Goal: Task Accomplishment & Management: Complete application form

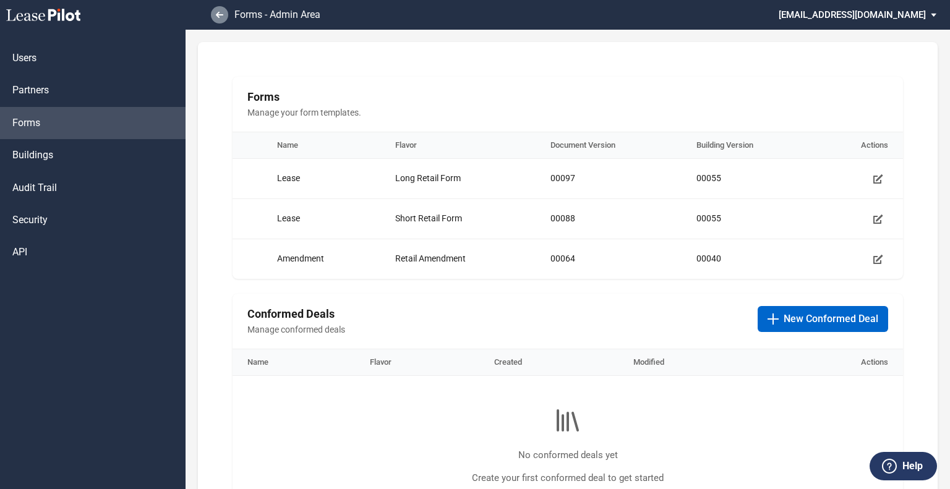
click at [221, 20] on link at bounding box center [219, 14] width 17 height 17
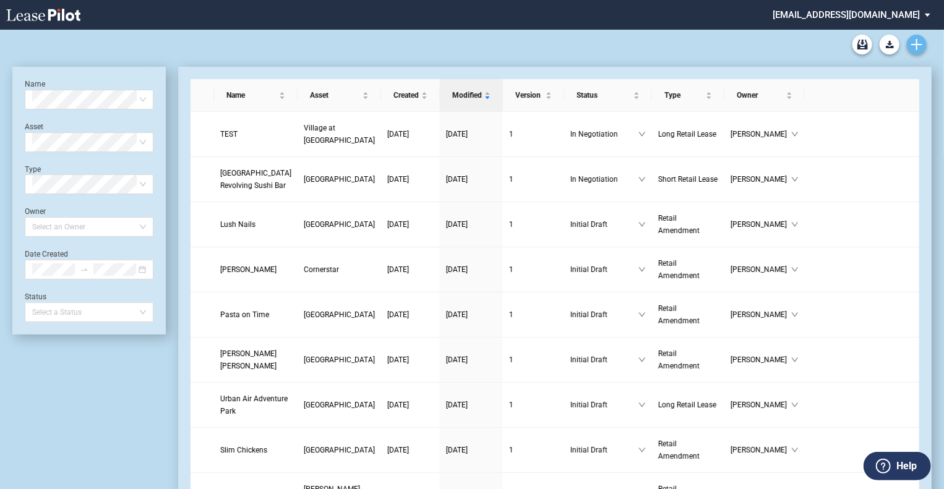
click at [920, 44] on use "Create new document" at bounding box center [916, 44] width 11 height 11
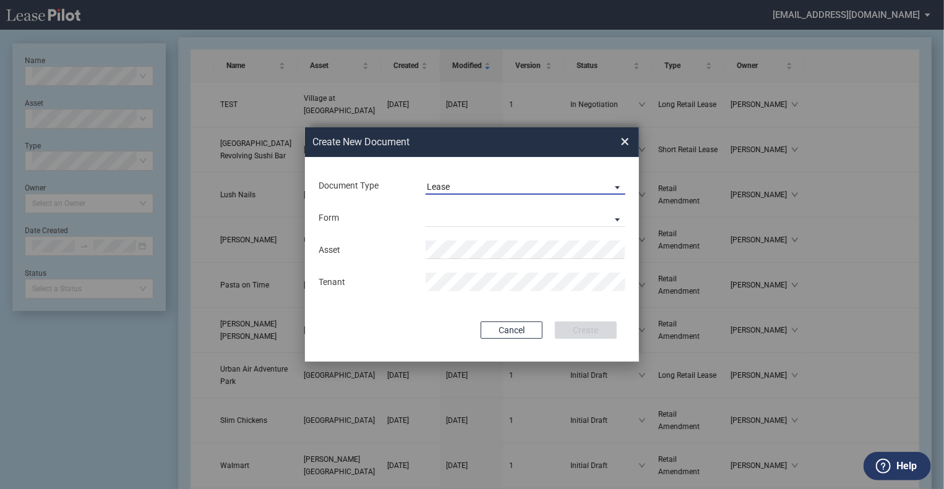
click at [446, 190] on div "Lease" at bounding box center [438, 187] width 23 height 10
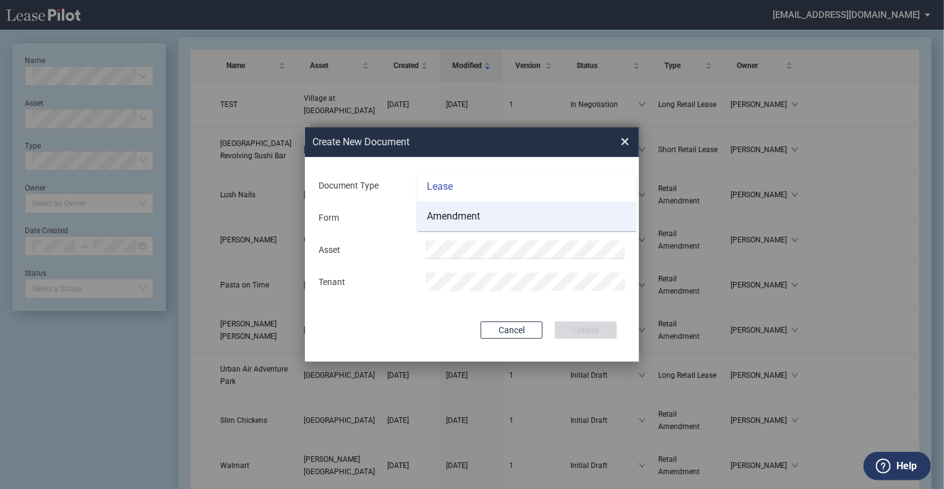
click at [446, 227] on md-option "Amendment" at bounding box center [527, 217] width 220 height 30
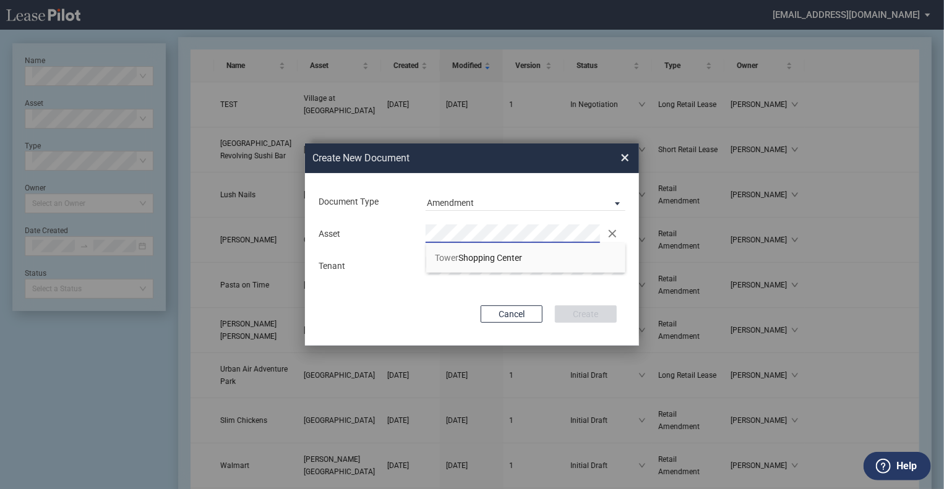
click at [469, 246] on li "[GEOGRAPHIC_DATA]" at bounding box center [526, 258] width 200 height 30
click at [566, 313] on button "Create" at bounding box center [586, 313] width 62 height 17
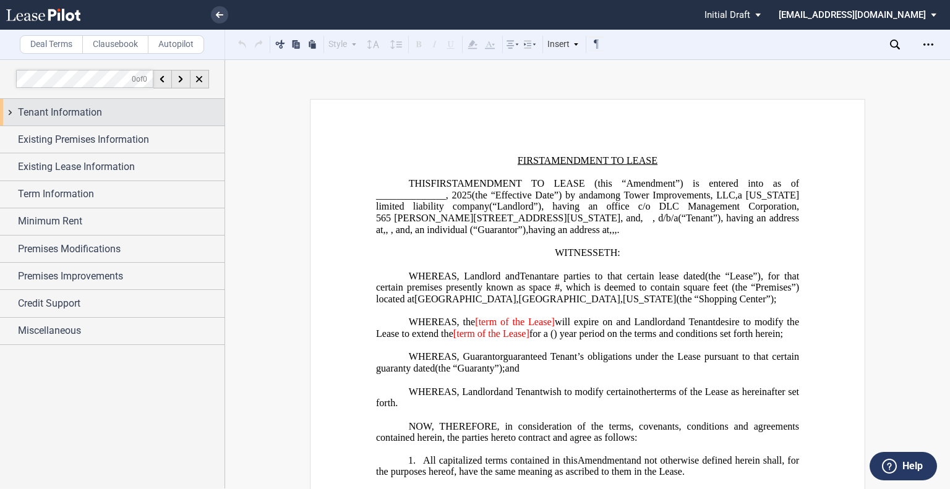
click at [59, 111] on span "Tenant Information" at bounding box center [60, 112] width 84 height 15
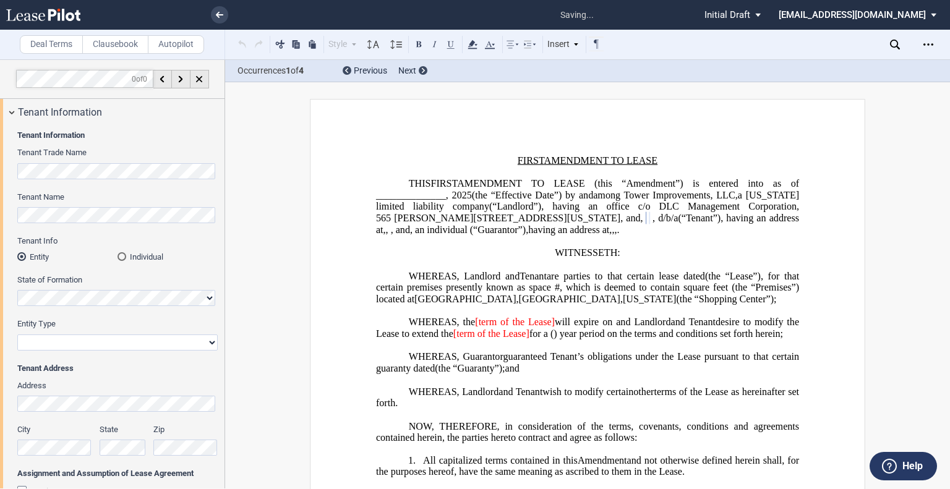
click at [83, 346] on select "Corporation Limited Liability Company General Partnership Limited Partnership O…" at bounding box center [117, 343] width 200 height 16
select select "corporation"
click at [17, 335] on select "Corporation Limited Liability Company General Partnership Limited Partnership O…" at bounding box center [117, 343] width 200 height 16
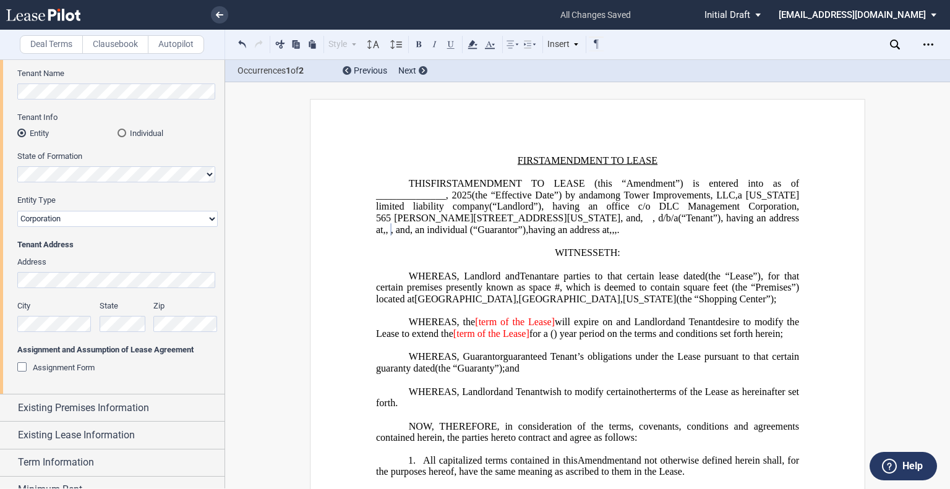
scroll to position [247, 0]
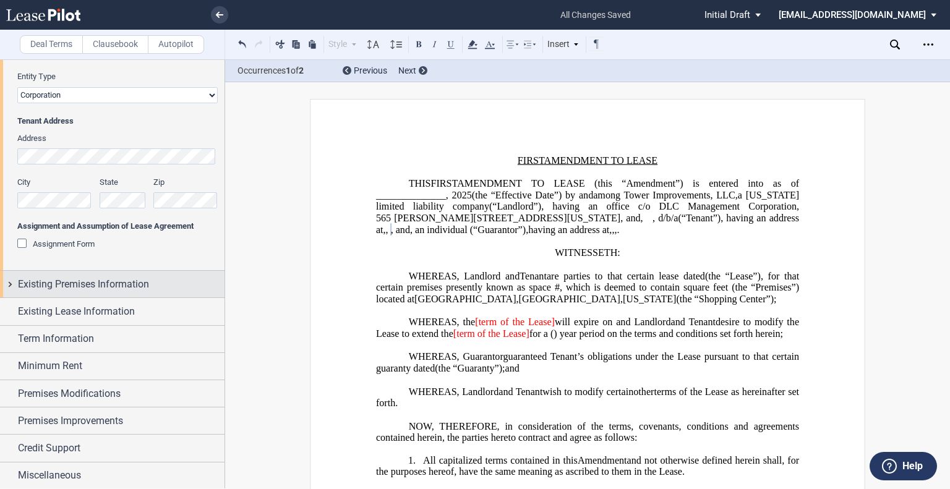
click at [121, 287] on span "Existing Premises Information" at bounding box center [83, 284] width 131 height 15
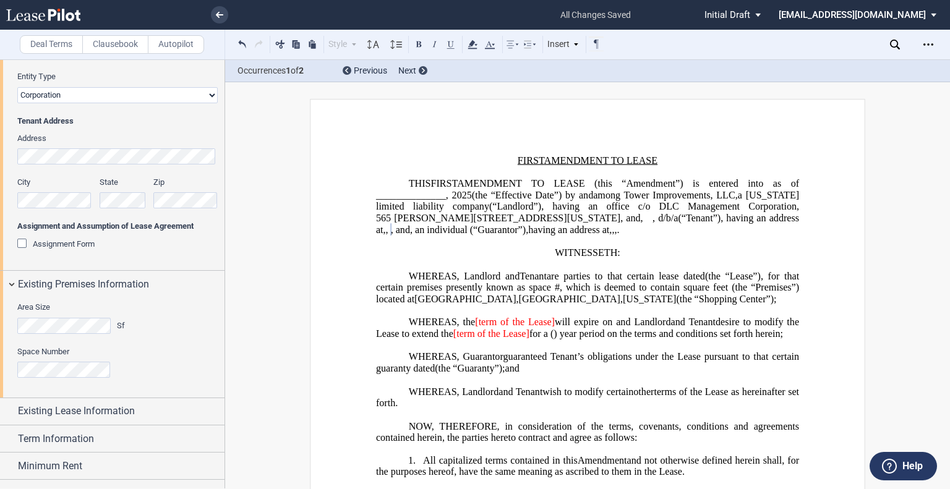
click at [43, 314] on div "Area Size Sf" at bounding box center [72, 318] width 111 height 32
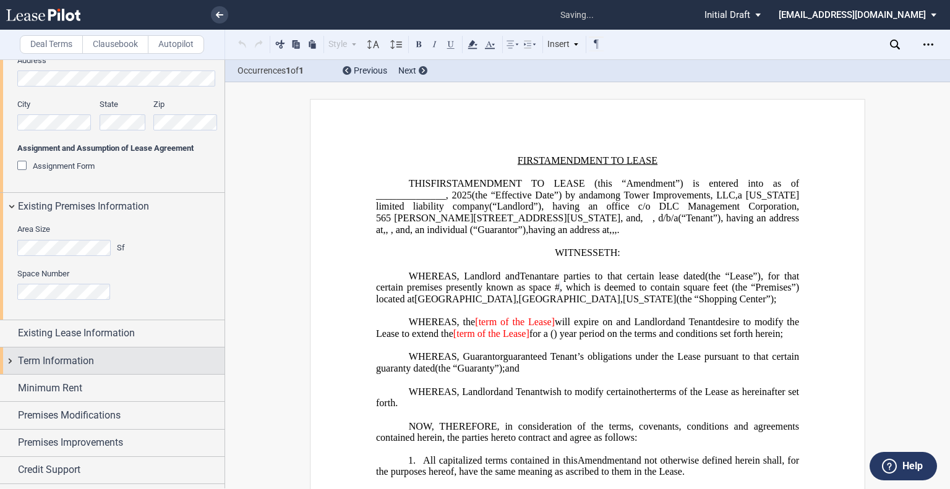
scroll to position [347, 0]
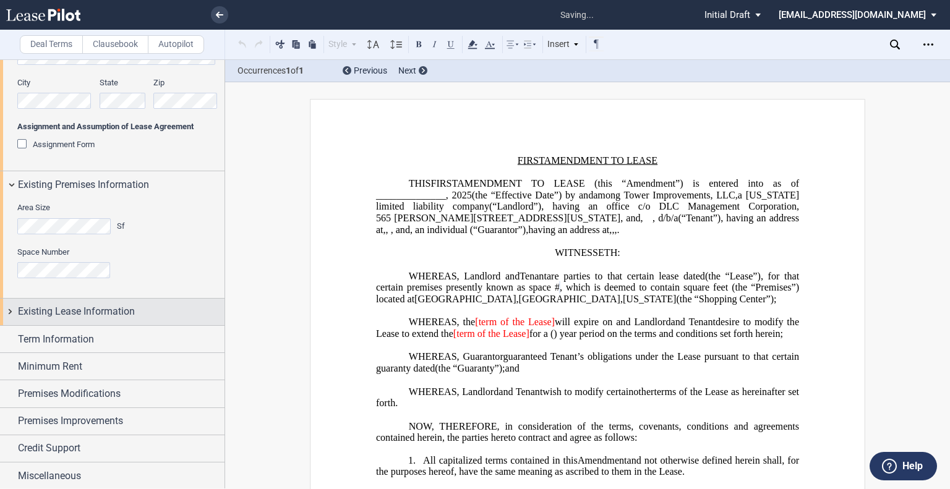
click at [117, 315] on span "Existing Lease Information" at bounding box center [76, 311] width 117 height 15
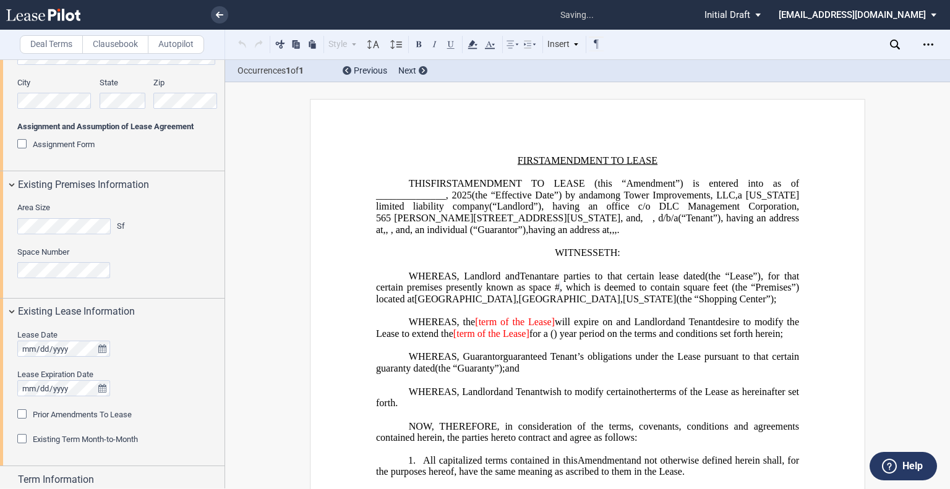
scroll to position [471, 0]
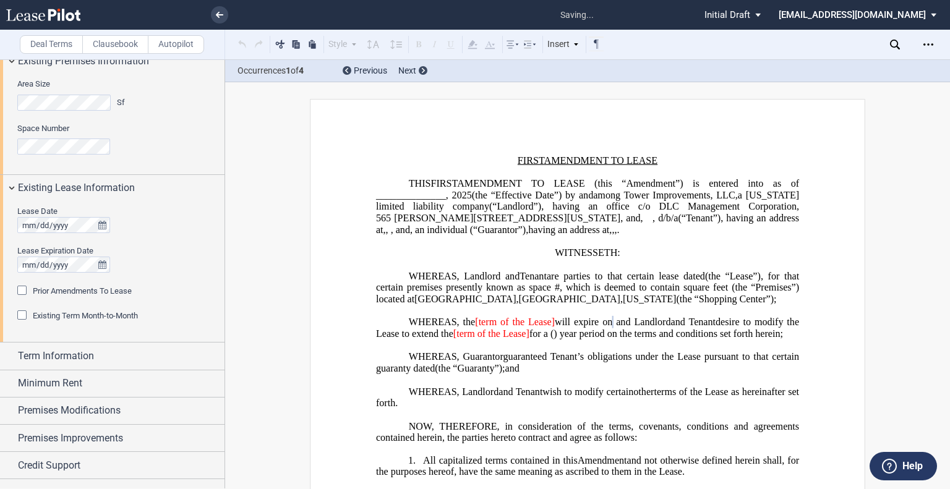
click at [213, 241] on div "Lease Date Lease Expiration Date" at bounding box center [117, 245] width 200 height 79
click at [22, 288] on div "Prior Amendments To Lease" at bounding box center [23, 292] width 12 height 12
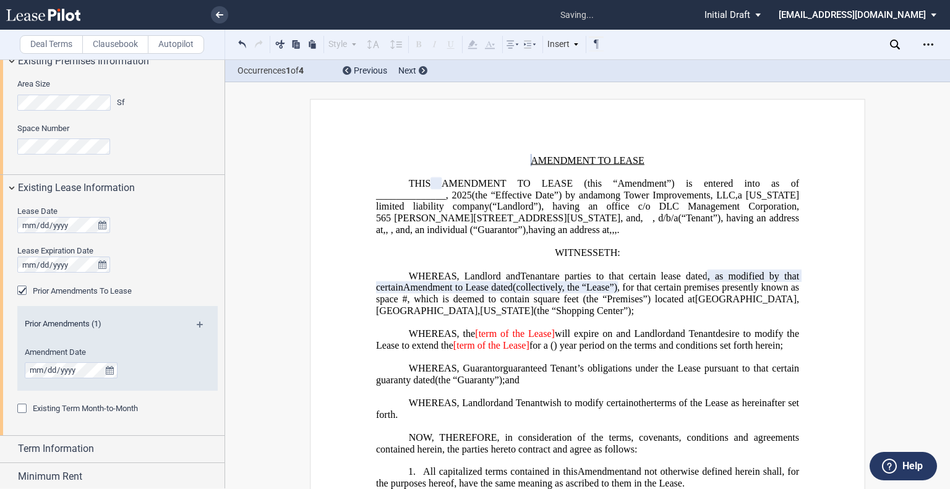
scroll to position [581, 0]
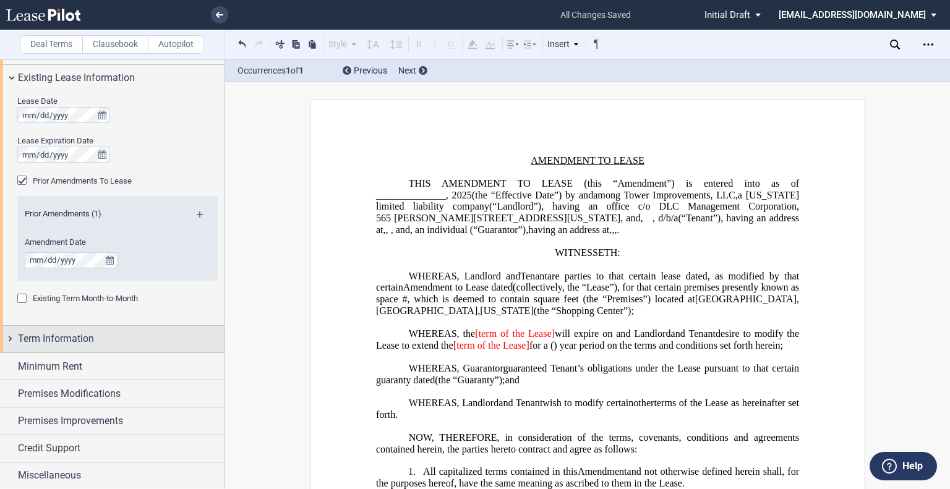
click at [89, 346] on div "Term Information" at bounding box center [112, 339] width 224 height 27
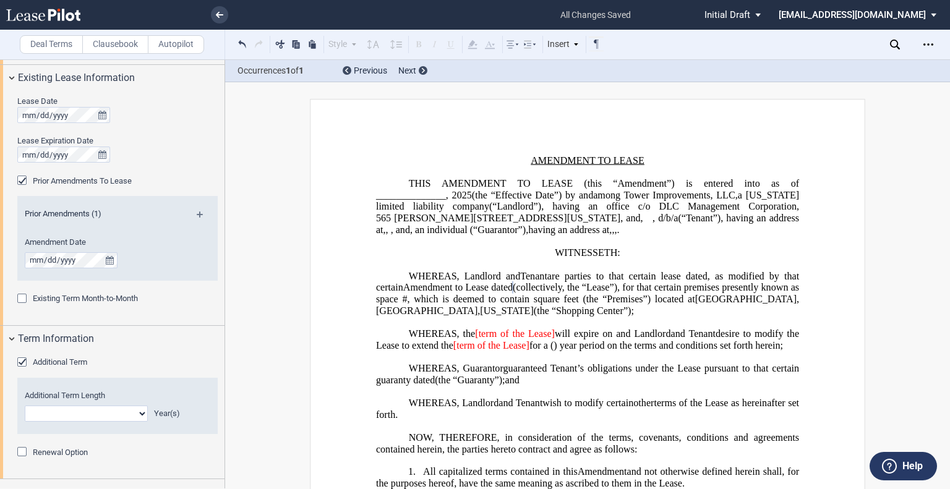
click at [198, 209] on div "Prior Amendments (1)" at bounding box center [117, 215] width 200 height 15
click at [198, 214] on md-icon at bounding box center [205, 218] width 17 height 15
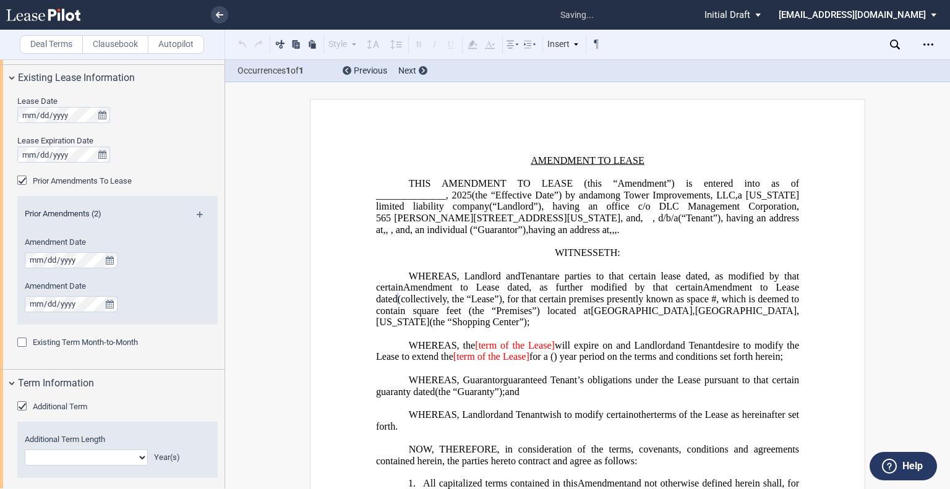
click at [198, 213] on md-icon at bounding box center [205, 218] width 17 height 15
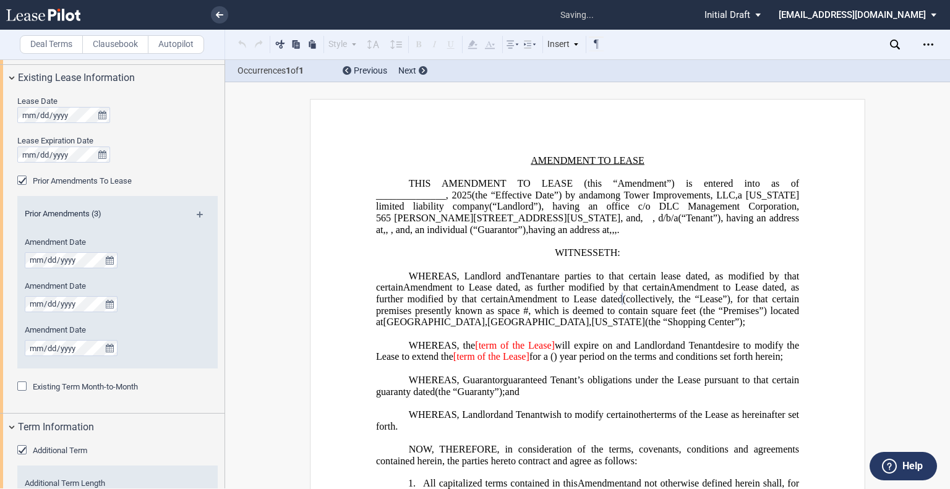
click at [197, 215] on md-icon at bounding box center [205, 218] width 17 height 15
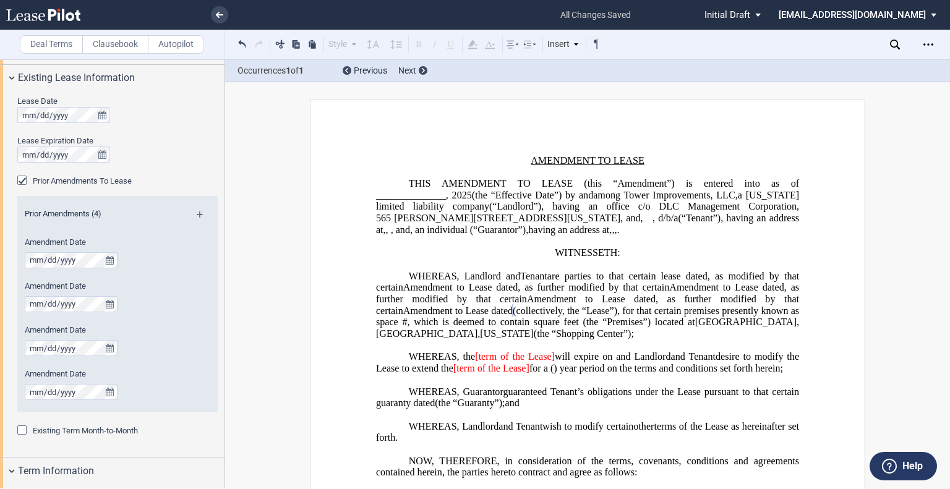
click at [197, 211] on md-icon at bounding box center [205, 218] width 17 height 15
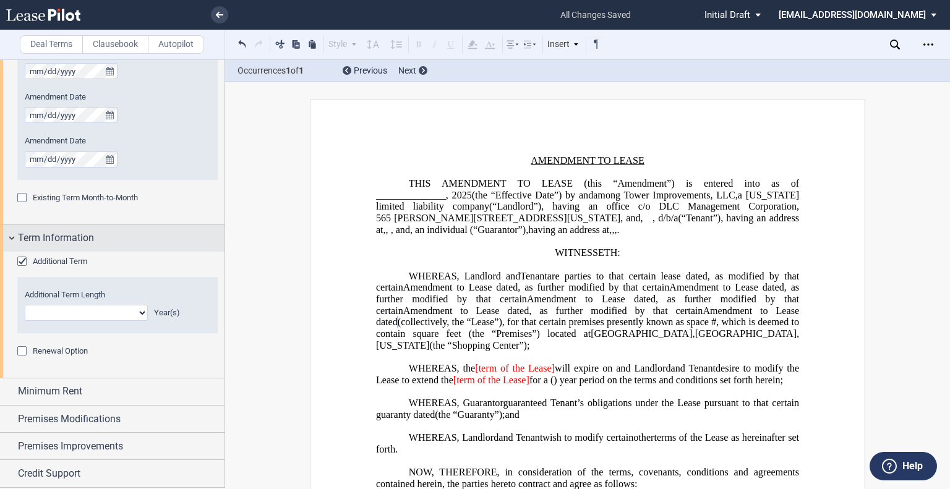
scroll to position [883, 0]
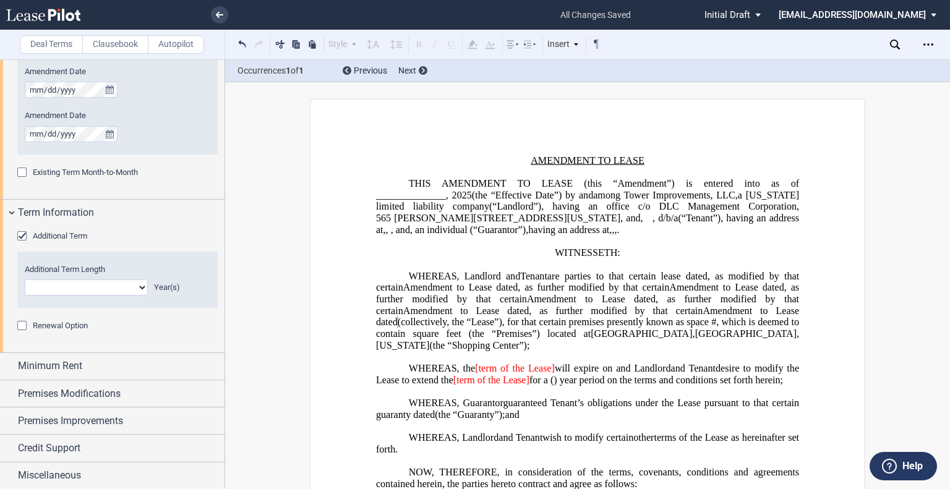
click at [141, 283] on select "0 1 2 3 4 5 6 7 8 9 10 11 12 13 14 15 16 17 18 19 20" at bounding box center [86, 288] width 123 height 16
select select "number:5"
click at [25, 280] on select "0 1 2 3 4 5 6 7 8 9 10 11 12 13 14 15 16 17 18 19 20" at bounding box center [86, 288] width 123 height 16
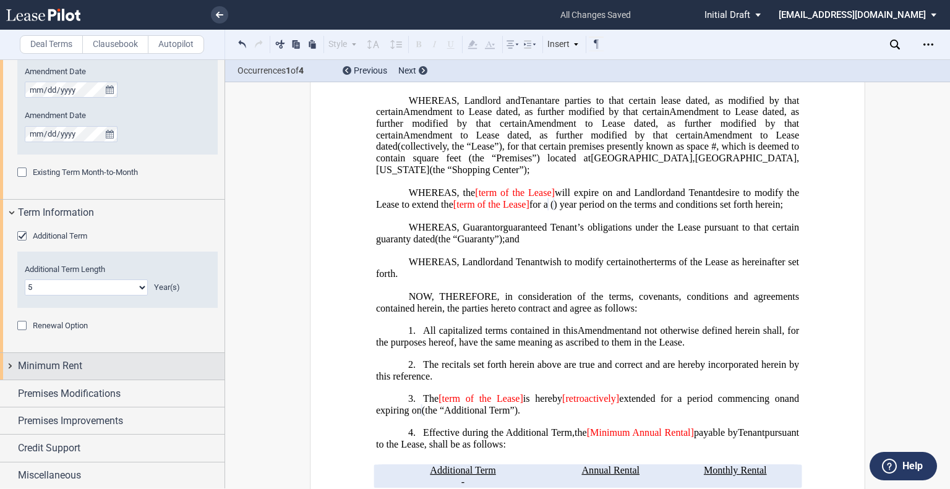
click at [65, 364] on span "Minimum Rent" at bounding box center [50, 366] width 64 height 15
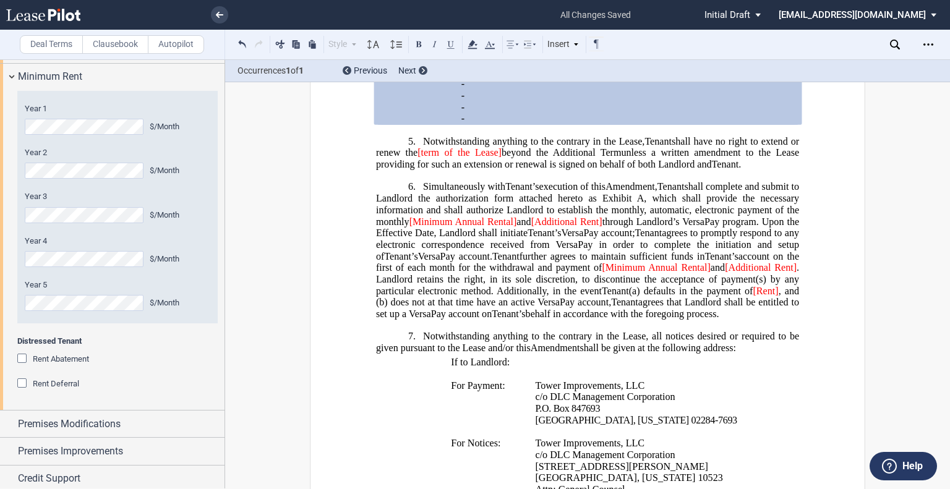
scroll to position [1203, 0]
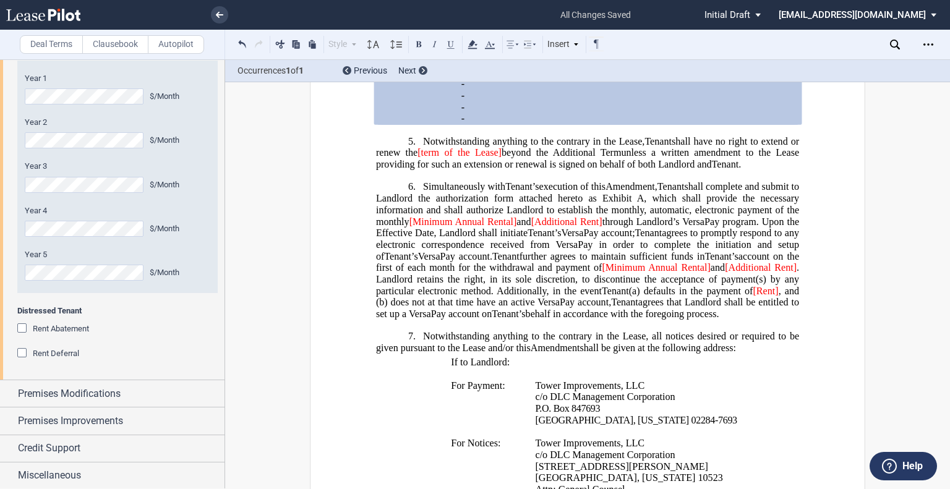
drag, startPoint x: 87, startPoint y: 390, endPoint x: 103, endPoint y: 370, distance: 25.0
click at [87, 390] on span "Premises Modifications" at bounding box center [69, 393] width 103 height 15
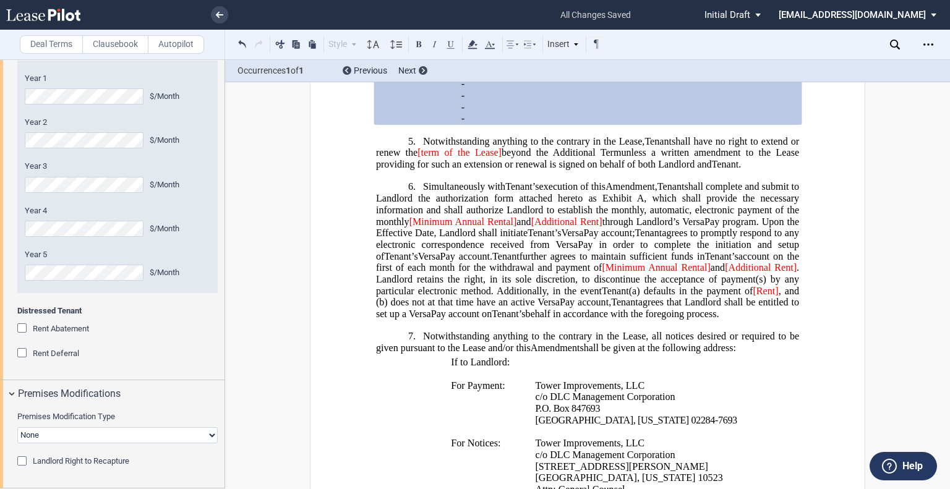
scroll to position [1265, 0]
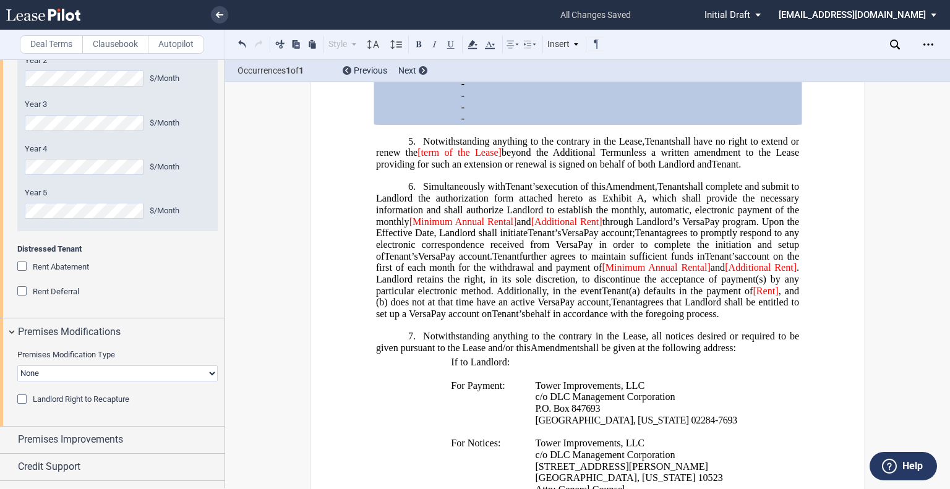
click at [130, 432] on div "Premises Improvements" at bounding box center [121, 439] width 207 height 15
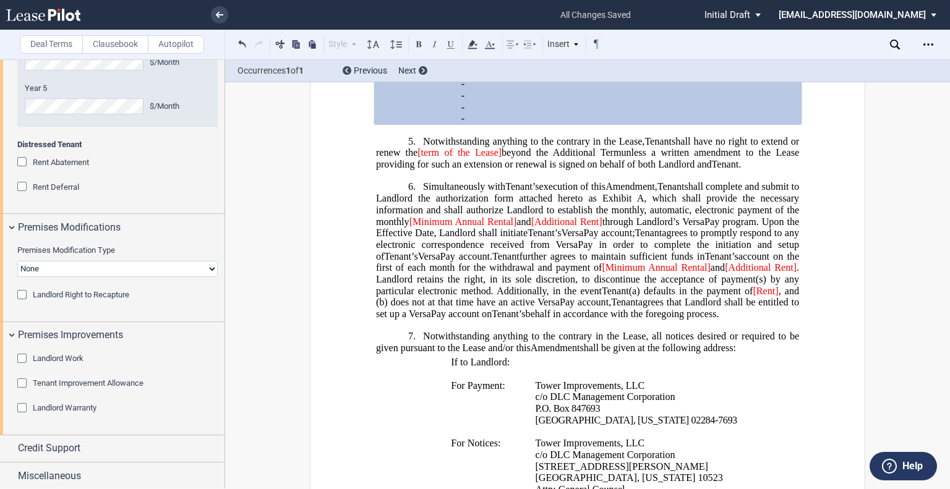
scroll to position [338, 0]
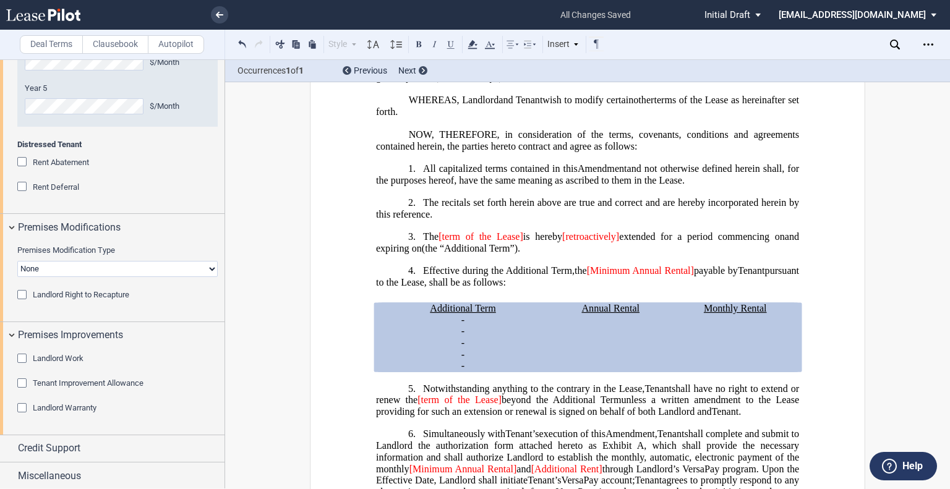
click at [443, 242] on span "[term of the Lease]" at bounding box center [480, 236] width 85 height 11
click at [440, 242] on span "[term of the Lease]" at bounding box center [480, 236] width 85 height 11
click at [521, 242] on span "is hereby" at bounding box center [541, 236] width 40 height 11
drag, startPoint x: 552, startPoint y: 278, endPoint x: 610, endPoint y: 273, distance: 59.0
click at [610, 242] on span "[retroactively]" at bounding box center [586, 236] width 57 height 11
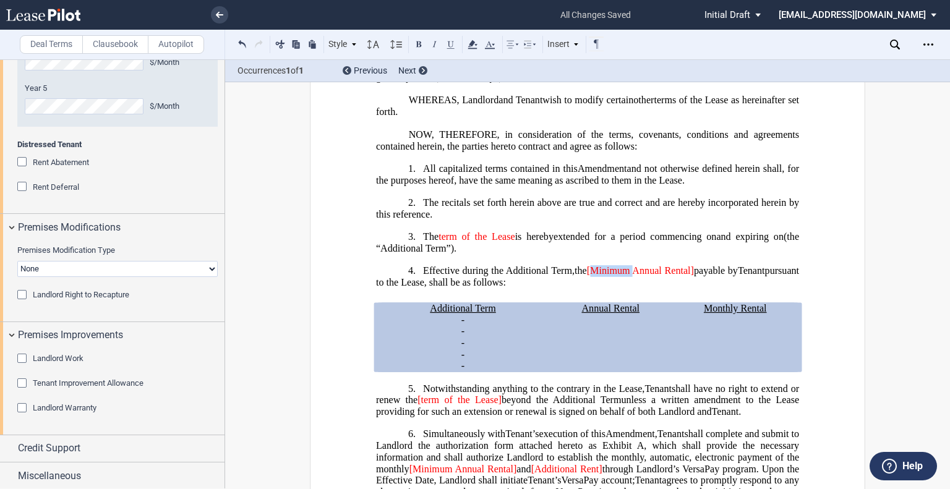
drag, startPoint x: 651, startPoint y: 306, endPoint x: 606, endPoint y: 303, distance: 44.6
click at [624, 276] on span "Annual Rental]" at bounding box center [629, 270] width 64 height 11
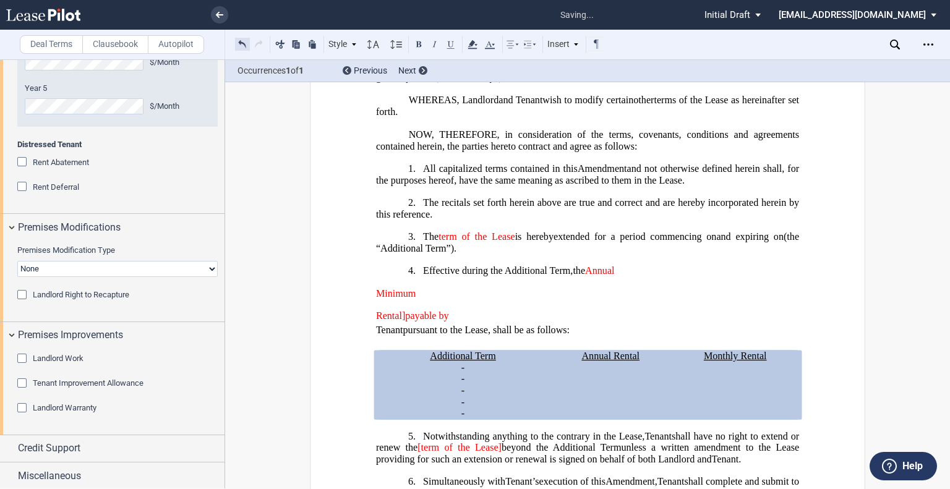
click at [237, 41] on button at bounding box center [242, 43] width 15 height 15
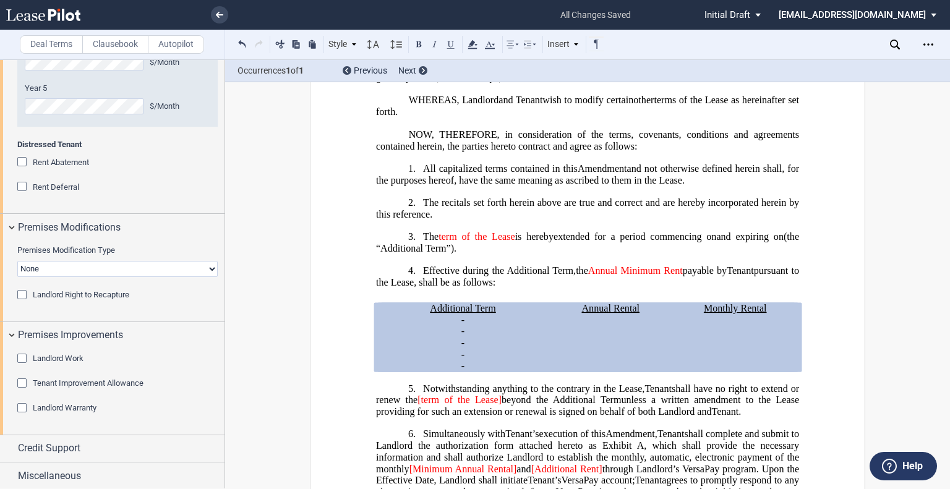
click at [420, 406] on span "[term of the Lease]" at bounding box center [459, 400] width 84 height 11
click at [499, 406] on span "beyond the Additional Term" at bounding box center [559, 400] width 121 height 11
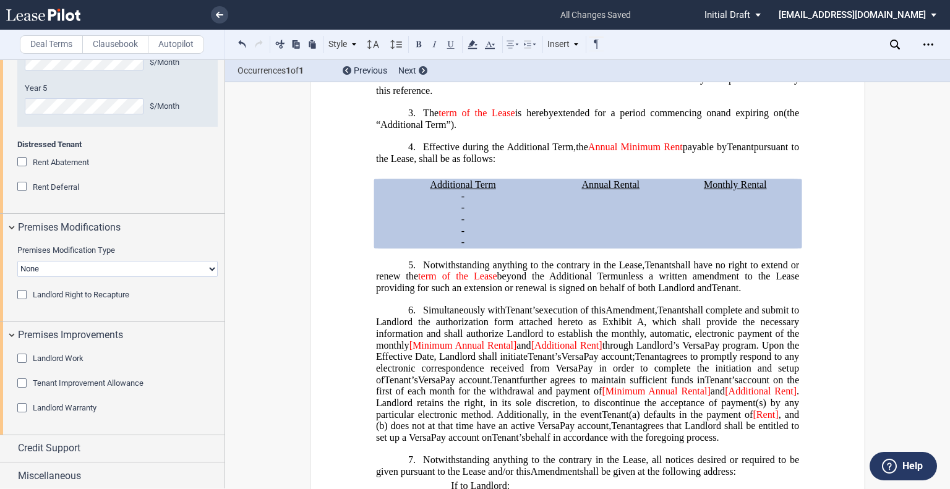
click at [411, 351] on span "[Minimum Annual Rental]" at bounding box center [463, 344] width 108 height 11
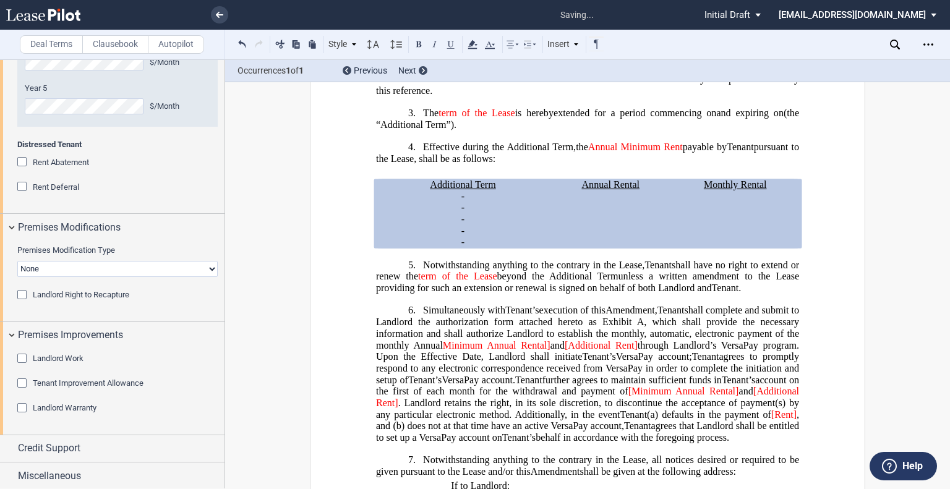
click at [512, 351] on span "Minimum Annual Rental]" at bounding box center [497, 344] width 108 height 11
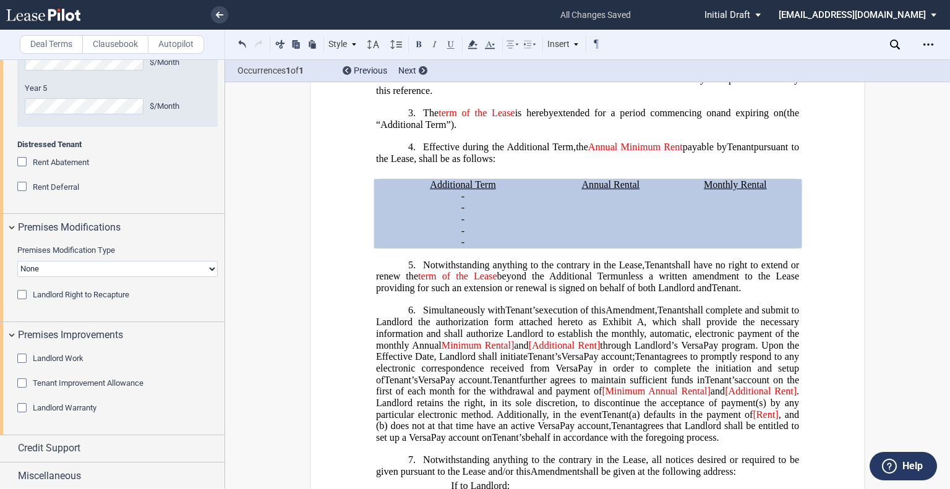
click at [514, 351] on span "Minimum Rental]" at bounding box center [478, 344] width 73 height 11
drag, startPoint x: 410, startPoint y: 383, endPoint x: 502, endPoint y: 380, distance: 92.2
click at [502, 362] on span "shall complete and submit to Landlord the authorization form attached hereto as…" at bounding box center [588, 333] width 425 height 57
drag, startPoint x: 595, startPoint y: 429, endPoint x: 705, endPoint y: 426, distance: 109.5
click at [705, 420] on span "account on the first of each month for the withdrawal and payment of [Minimum A…" at bounding box center [588, 397] width 425 height 46
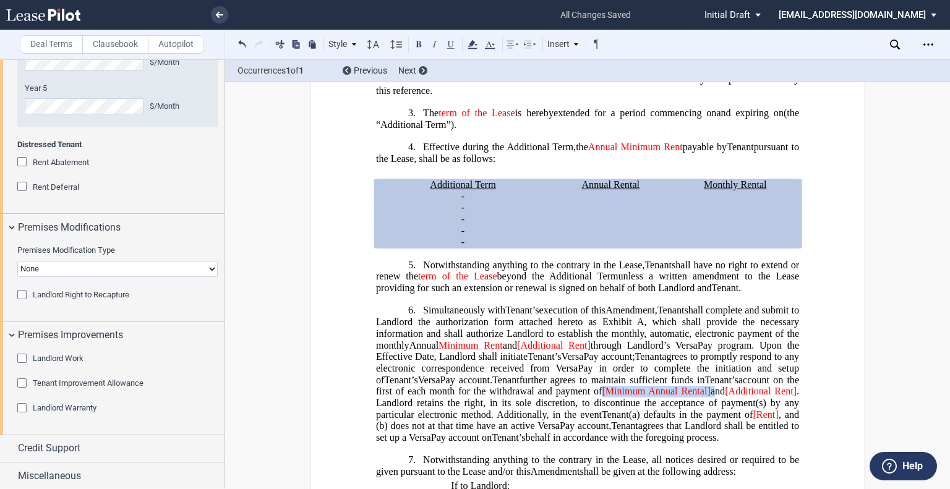
click at [711, 397] on span "and" at bounding box center [718, 391] width 14 height 11
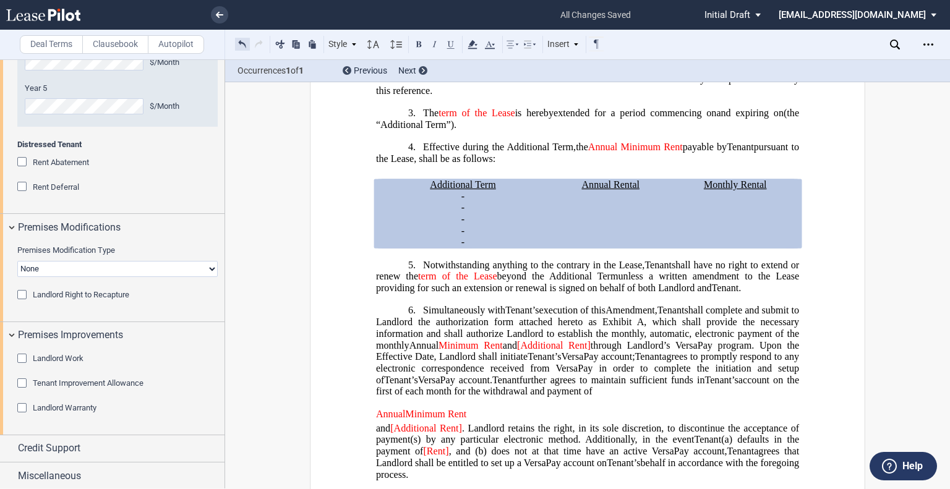
click at [242, 39] on button at bounding box center [242, 43] width 15 height 15
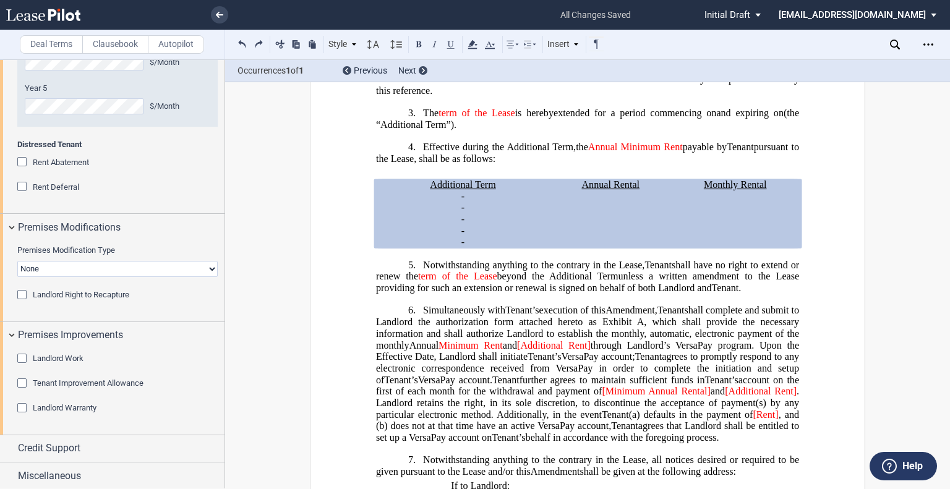
drag, startPoint x: 599, startPoint y: 425, endPoint x: 606, endPoint y: 426, distance: 7.5
click at [602, 397] on span "[Minimum Annual Rental]" at bounding box center [656, 391] width 108 height 11
click at [527, 351] on span "[Additional Rent]" at bounding box center [554, 344] width 74 height 11
click at [594, 362] on span "through Landlord’s VersaPay program. Upon the Effective Date, Landlord shall in…" at bounding box center [588, 350] width 425 height 22
click at [602, 397] on span "[Minimum Annual Rental]" at bounding box center [656, 391] width 108 height 11
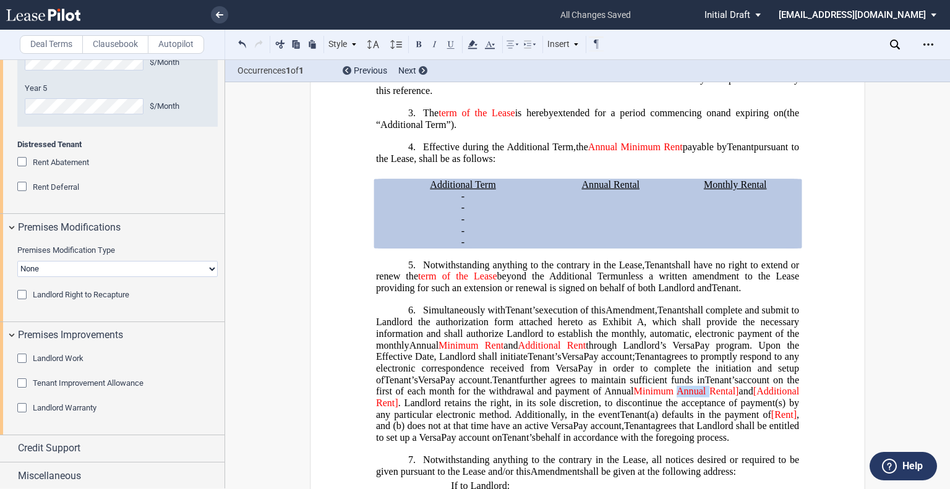
drag, startPoint x: 685, startPoint y: 426, endPoint x: 702, endPoint y: 426, distance: 17.3
click at [702, 397] on span "Minimum Annual Rental]" at bounding box center [686, 391] width 105 height 11
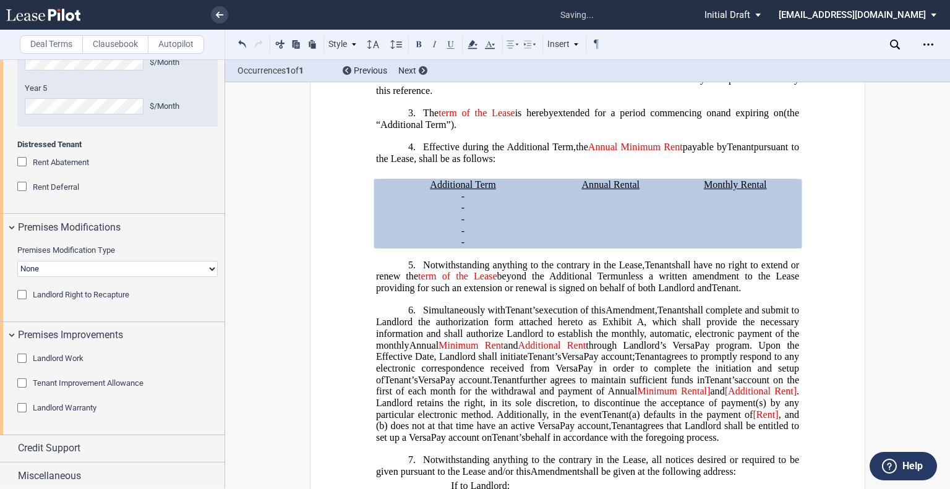
click at [710, 397] on span "and" at bounding box center [717, 391] width 14 height 11
click at [725, 397] on span "[Additional Rent]" at bounding box center [759, 391] width 73 height 11
click at [792, 397] on span "Additional Rent]" at bounding box center [762, 391] width 70 height 11
click at [775, 420] on span "[Rent]" at bounding box center [765, 414] width 25 height 11
click at [759, 420] on span "[Rent" at bounding box center [767, 414] width 22 height 11
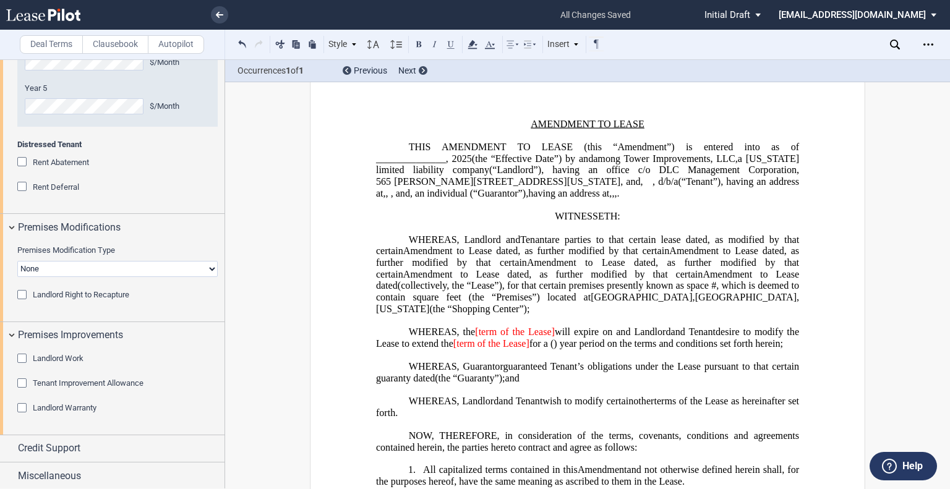
scroll to position [0, 0]
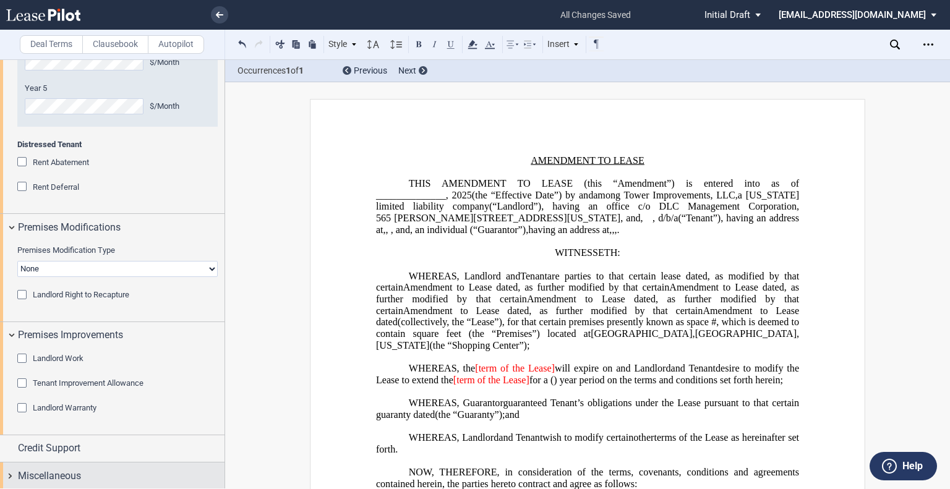
click at [93, 469] on div "Miscellaneous" at bounding box center [121, 476] width 207 height 15
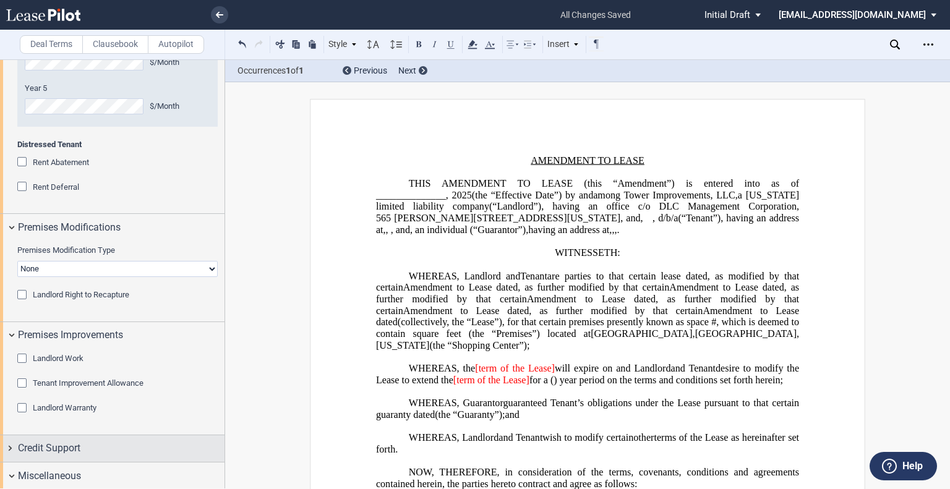
click at [86, 441] on div "Credit Support" at bounding box center [121, 448] width 207 height 15
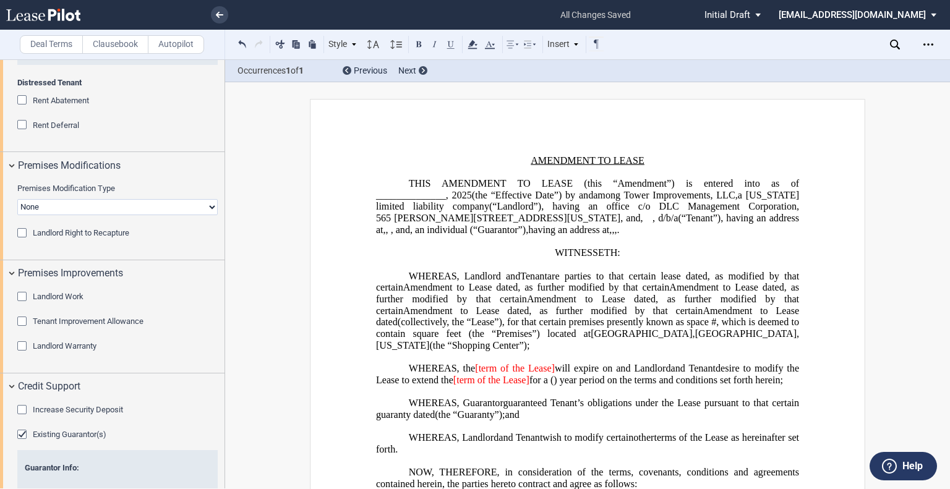
scroll to position [1678, 0]
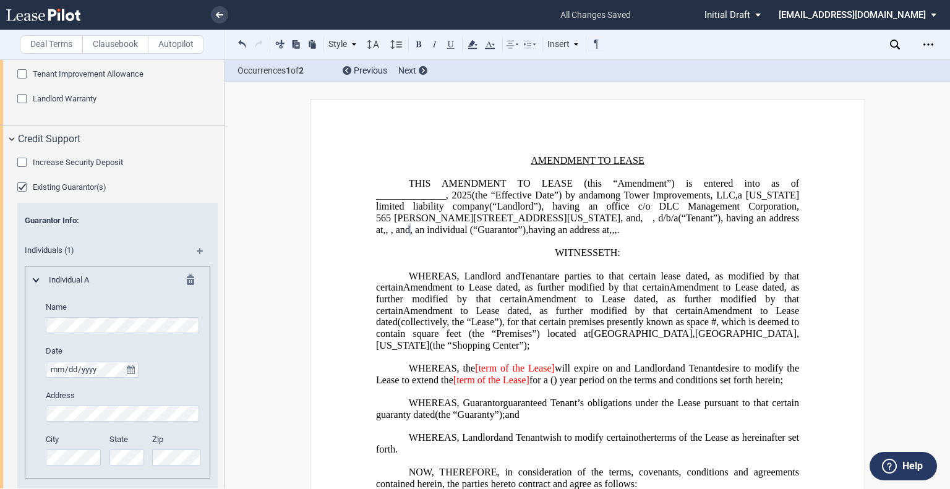
click at [197, 249] on md-icon at bounding box center [205, 255] width 17 height 15
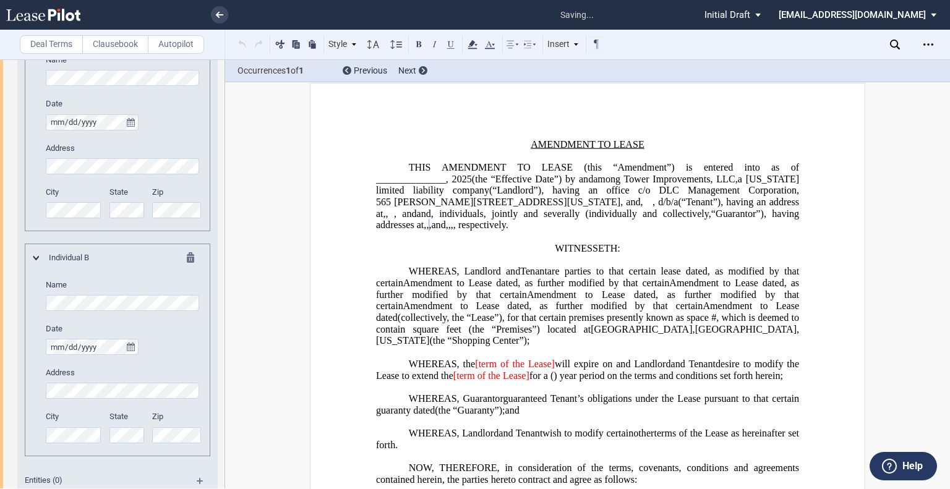
scroll to position [0, 0]
click at [0, 164] on div "Increase Security Deposit Additional Amount $ New Total Amount $ Existing Guara…" at bounding box center [112, 222] width 224 height 635
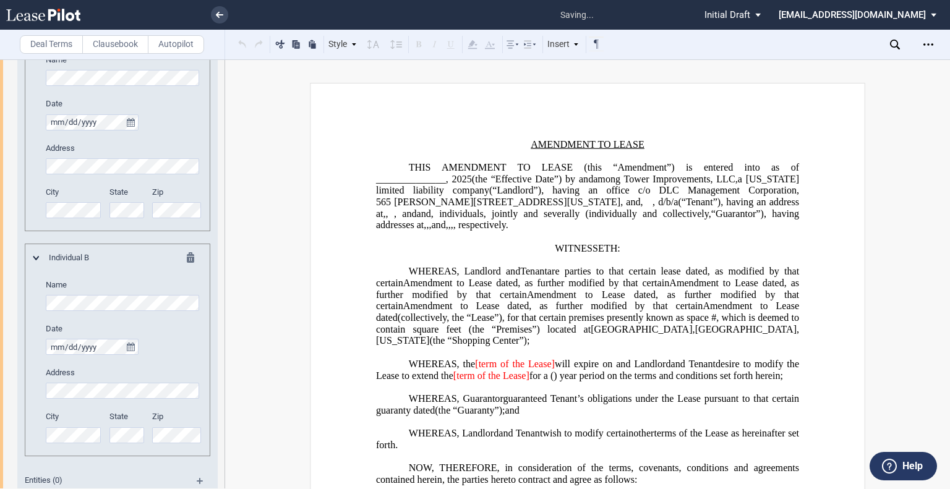
click at [4, 212] on div "Increase Security Deposit Additional Amount $ New Total Amount $ Existing Guara…" at bounding box center [112, 222] width 224 height 635
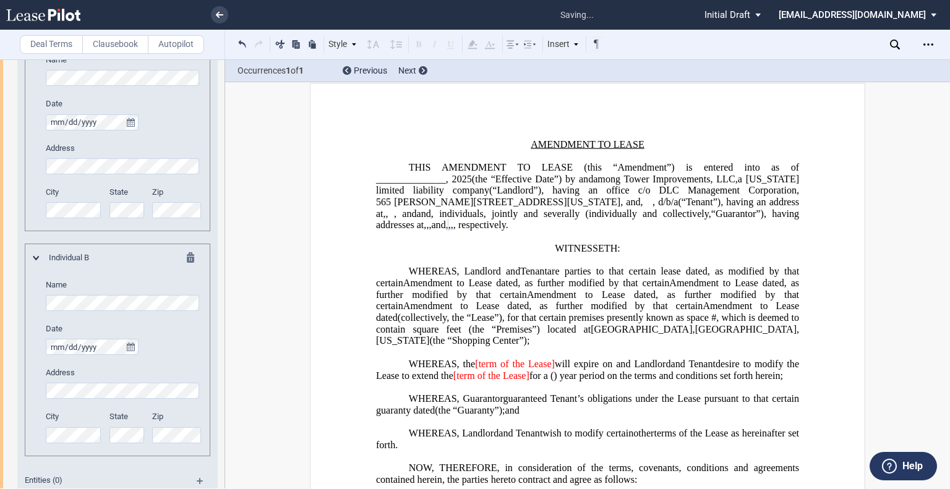
click at [211, 205] on div "Guarantor Info : Individuals (2) Individual A Name Date Release Date Address Ci…" at bounding box center [117, 225] width 200 height 540
click at [113, 213] on div "City State Zip" at bounding box center [123, 209] width 171 height 44
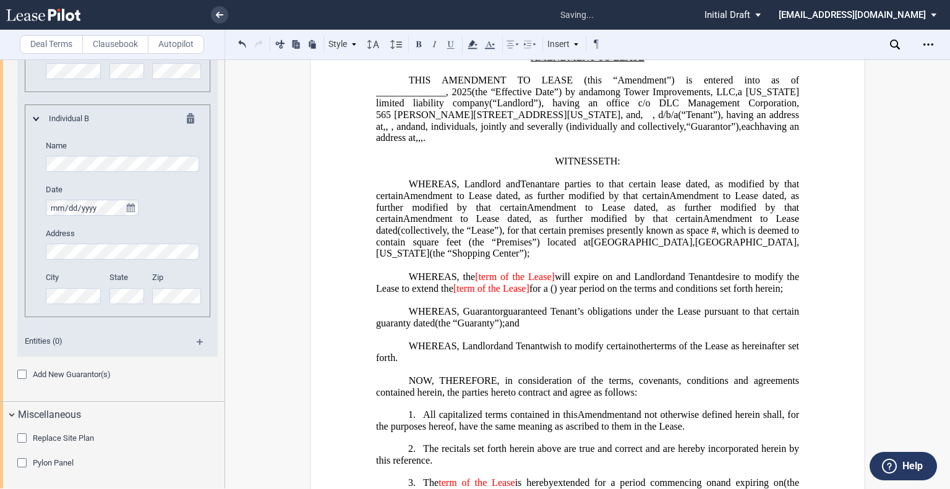
scroll to position [140, 0]
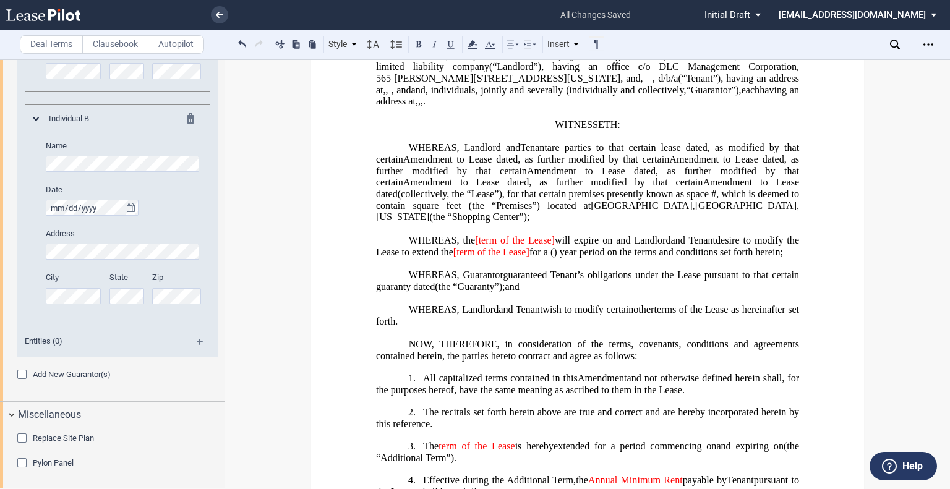
click at [480, 246] on span "[term of the Lease]" at bounding box center [515, 240] width 80 height 11
click at [548, 235] on p "﻿" at bounding box center [587, 229] width 423 height 12
click at [552, 246] on span "will expire on" at bounding box center [581, 240] width 58 height 11
click at [529, 257] on span "[term of the Lease]" at bounding box center [491, 251] width 76 height 11
click at [547, 257] on span "for a" at bounding box center [538, 251] width 19 height 11
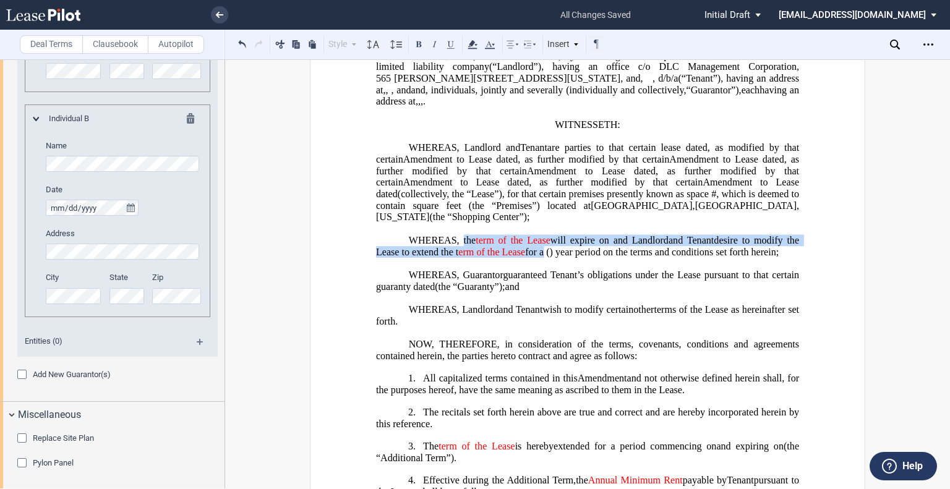
drag, startPoint x: 459, startPoint y: 255, endPoint x: 599, endPoint y: 272, distance: 140.2
click at [599, 258] on p "WHEREAS, the term of the Lease will expire on ﻿ ﻿ and Landlord and Tenant , Ass…" at bounding box center [587, 246] width 423 height 23
click at [489, 43] on icon at bounding box center [489, 44] width 15 height 15
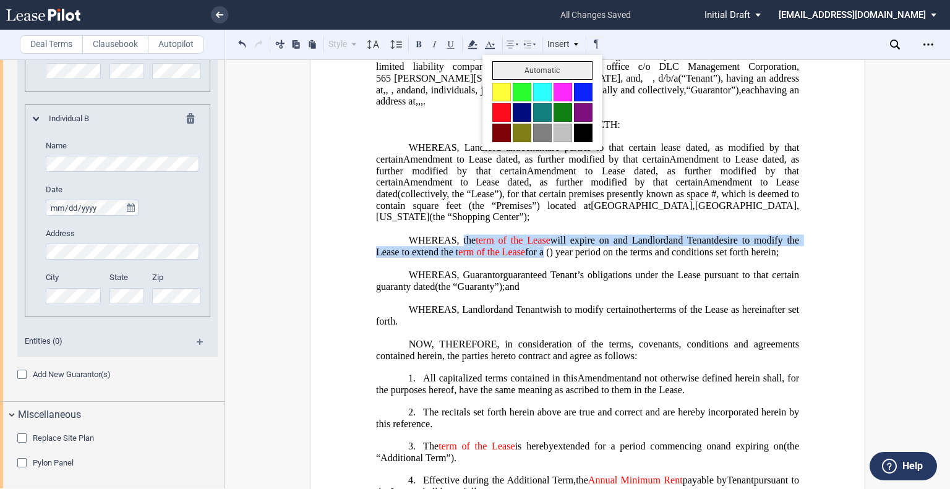
click at [502, 70] on button "Automatic" at bounding box center [542, 70] width 100 height 19
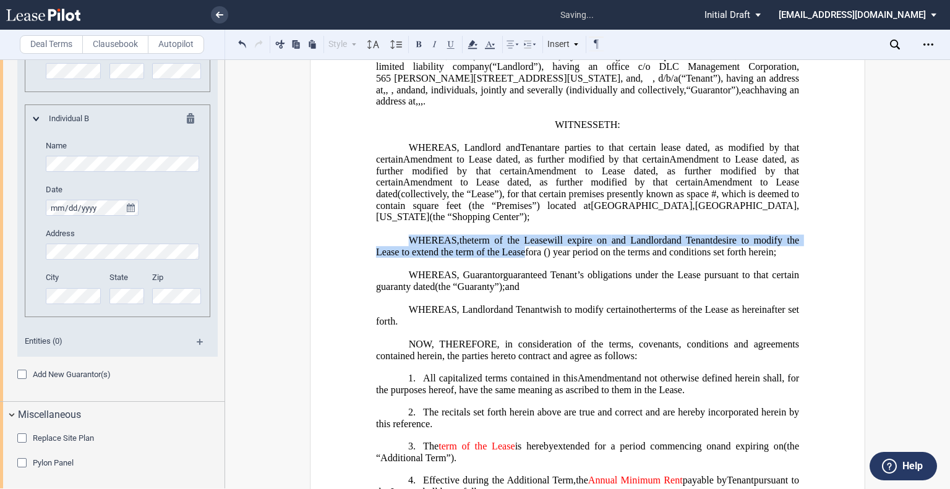
scroll to position [387, 0]
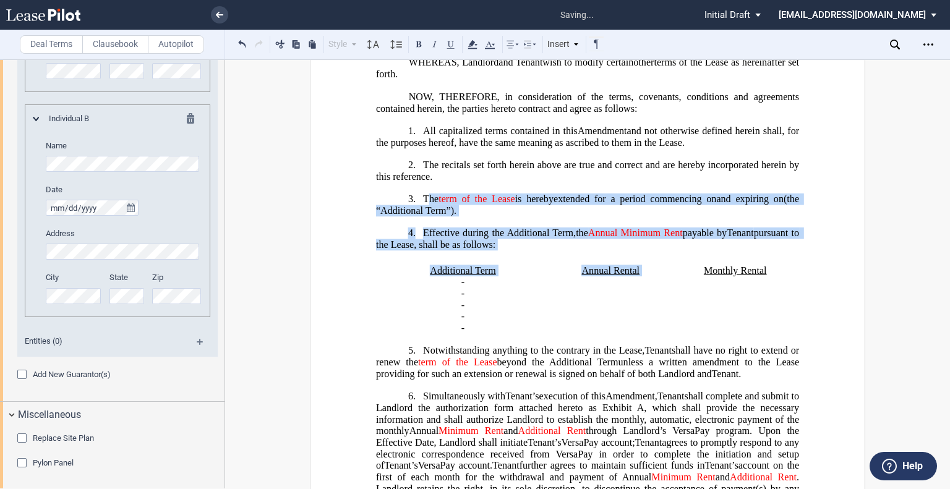
drag, startPoint x: 427, startPoint y: 227, endPoint x: 681, endPoint y: 299, distance: 264.7
click at [491, 41] on icon at bounding box center [489, 44] width 15 height 15
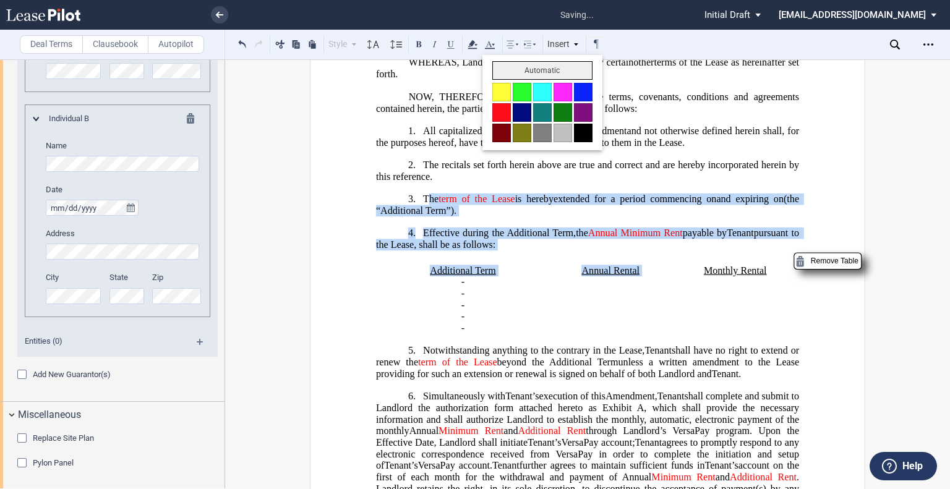
click at [505, 69] on button "Automatic" at bounding box center [542, 70] width 100 height 19
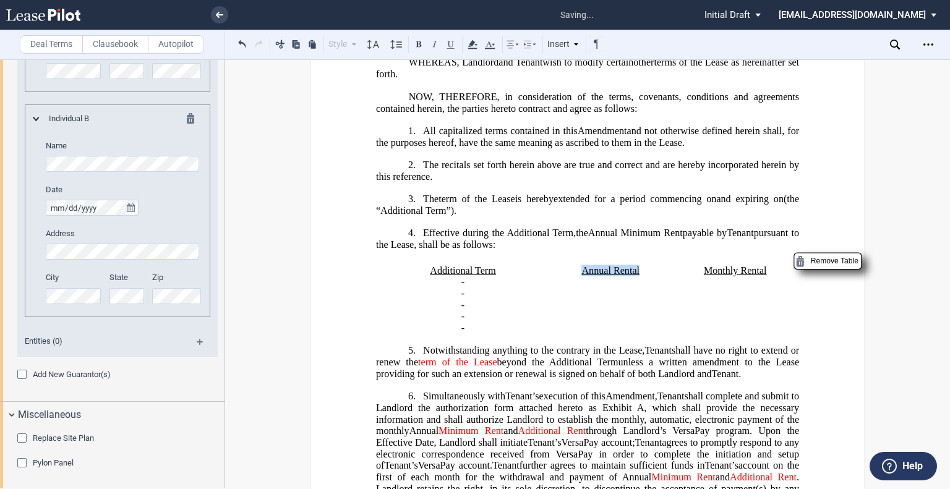
scroll to position [634, 0]
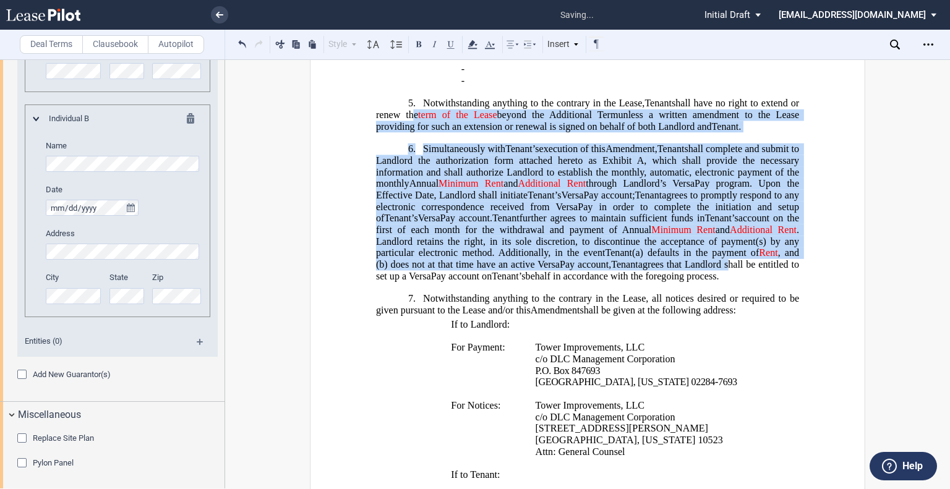
drag, startPoint x: 405, startPoint y: 140, endPoint x: 723, endPoint y: 290, distance: 351.3
click at [497, 42] on icon at bounding box center [489, 44] width 15 height 15
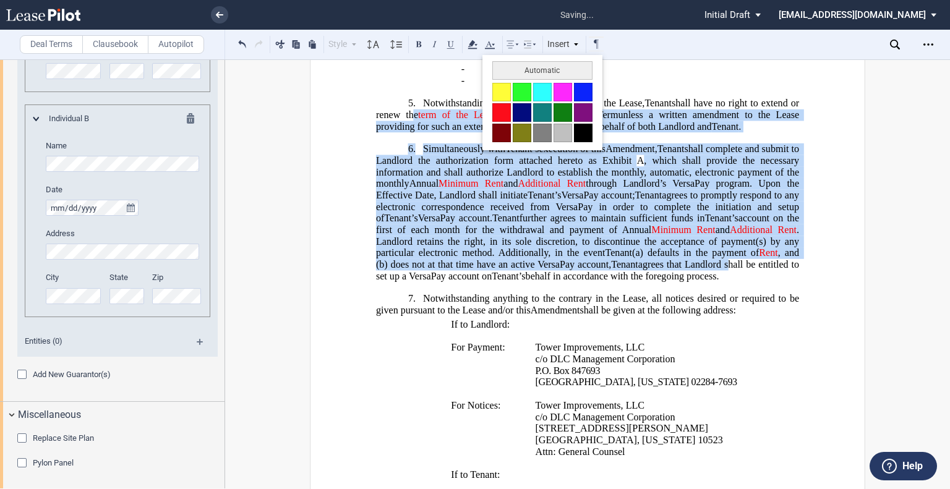
click at [510, 74] on button "Automatic" at bounding box center [542, 70] width 100 height 19
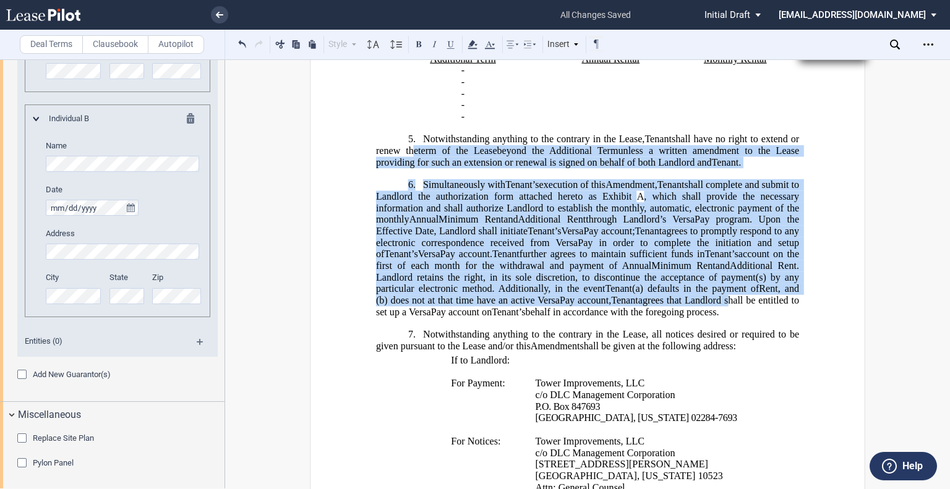
scroll to position [599, 0]
click at [741, 317] on h1 "6. Simultaneously with Tenant’s Assignee’s execution of this Amendment Assignme…" at bounding box center [587, 248] width 423 height 139
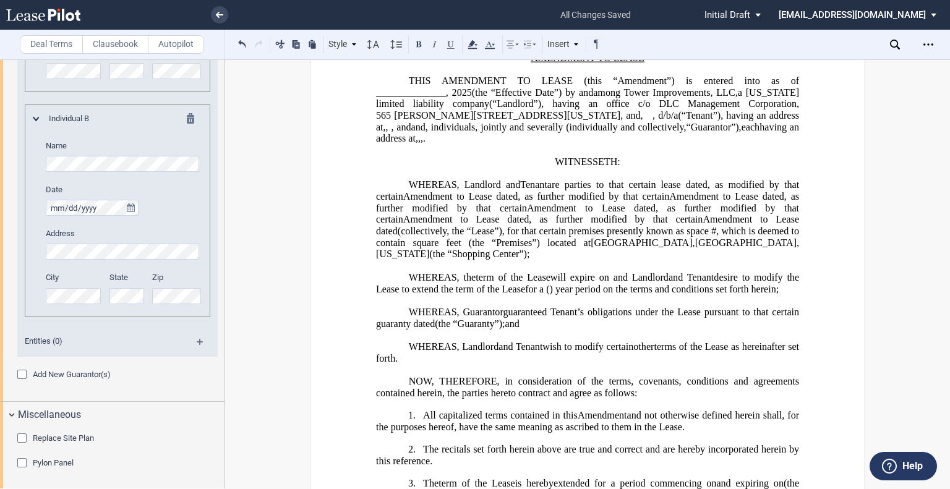
scroll to position [0, 0]
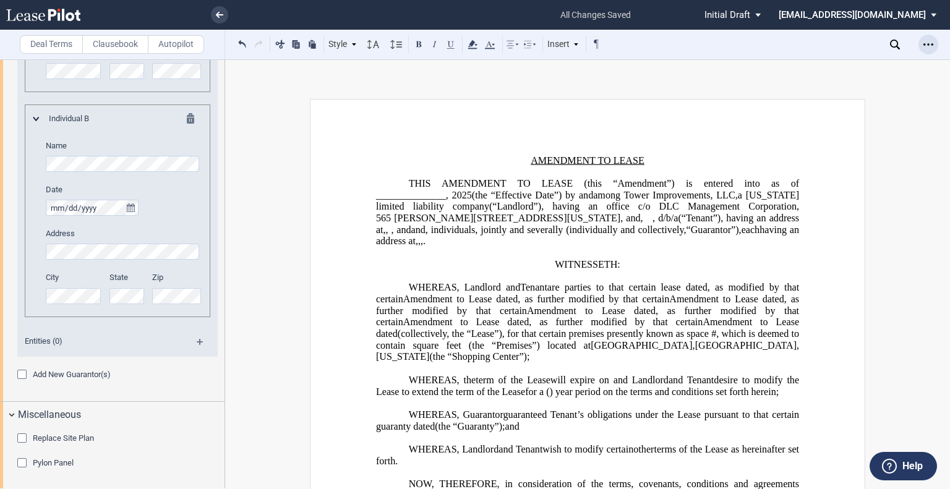
click at [931, 40] on icon "Open Lease options menu" at bounding box center [928, 45] width 10 height 10
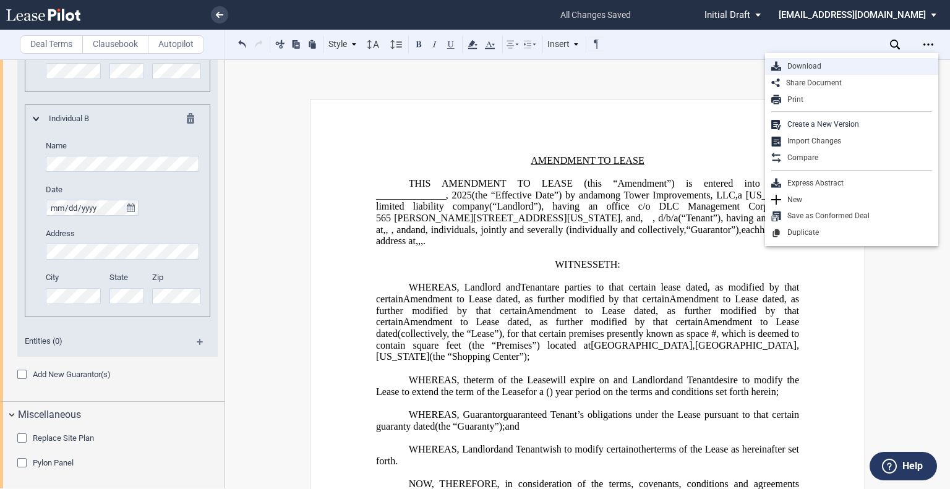
click at [806, 66] on div "Download" at bounding box center [856, 66] width 151 height 11
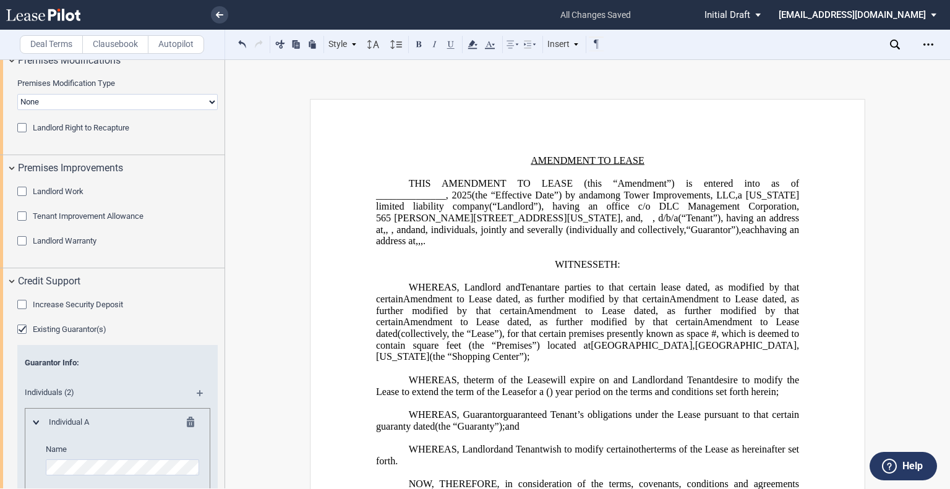
scroll to position [2065, 0]
